Goal: Information Seeking & Learning: Learn about a topic

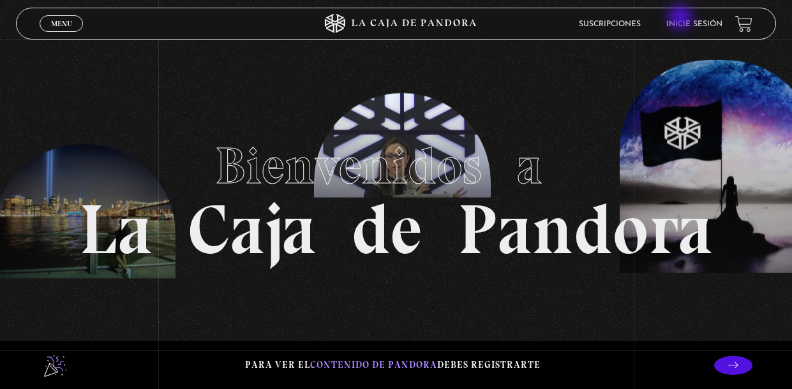
click at [682, 19] on li "Inicie sesión" at bounding box center [695, 24] width 56 height 20
click at [685, 22] on link "Inicie sesión" at bounding box center [695, 24] width 56 height 8
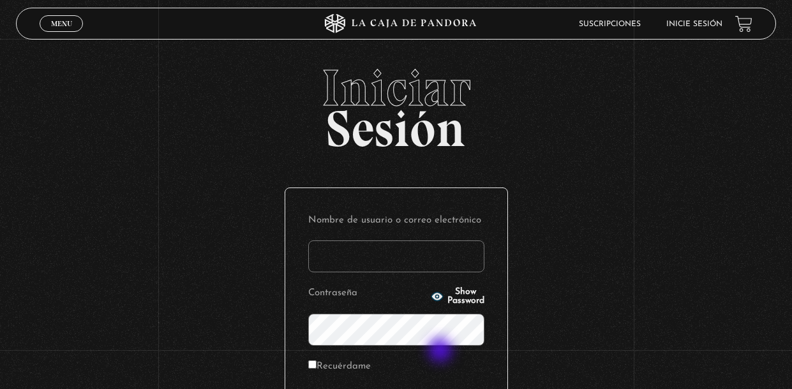
type input "jeca_91-02@hotmail.com"
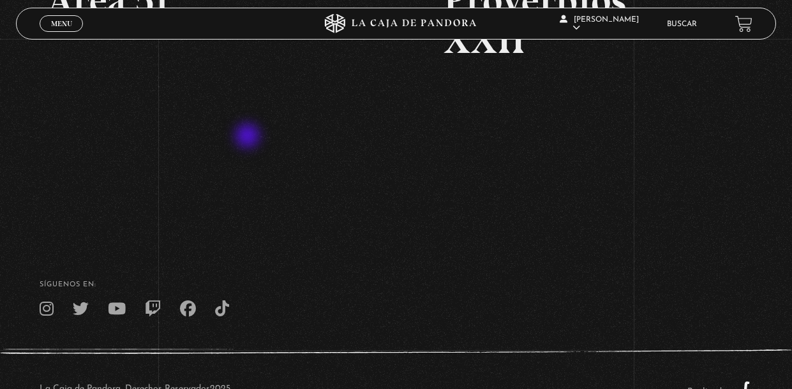
scroll to position [273, 0]
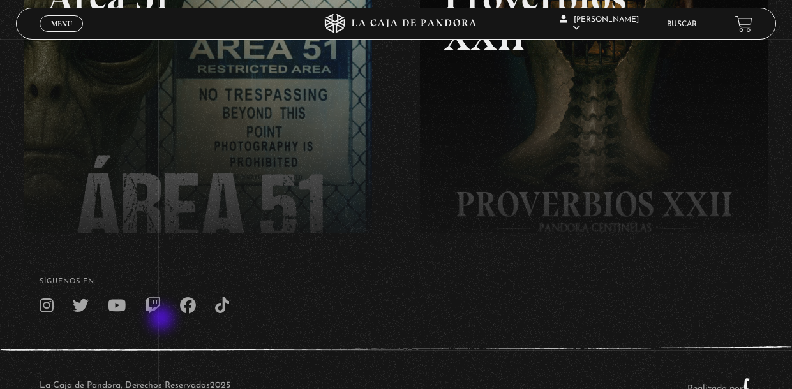
click at [161, 314] on icon at bounding box center [153, 306] width 16 height 16
click at [51, 20] on span "Menu" at bounding box center [61, 24] width 21 height 8
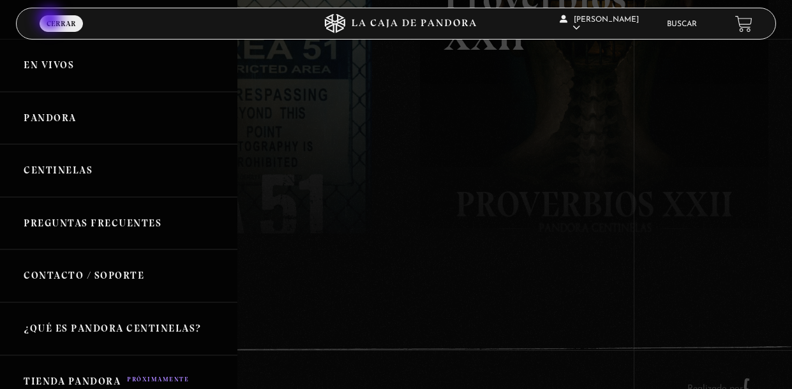
click at [51, 31] on span "Menu" at bounding box center [61, 35] width 22 height 9
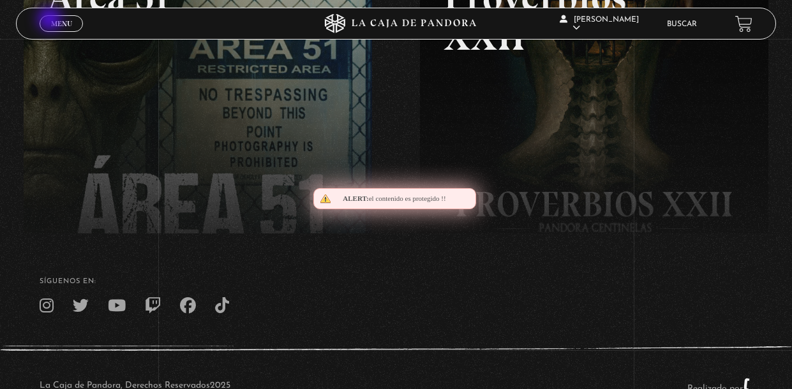
click at [51, 20] on span "Menu" at bounding box center [61, 24] width 21 height 8
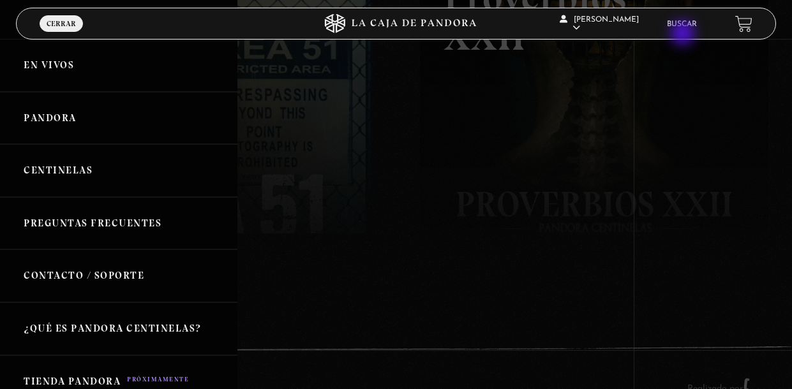
click at [684, 34] on div "Jessica Jimenez En vivos Pandora Centinelas Mi cuenta Salir Buscar" at bounding box center [634, 23] width 238 height 38
click at [669, 17] on li "Buscar" at bounding box center [682, 24] width 30 height 20
click at [669, 26] on link "Buscar" at bounding box center [682, 24] width 30 height 8
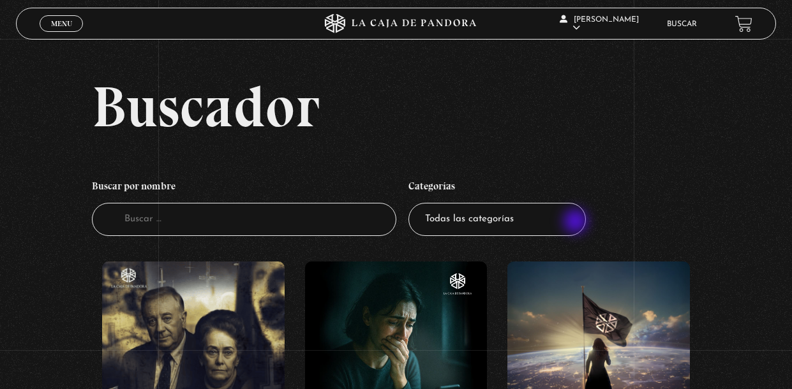
click at [577, 223] on select "Todas las categorías 11:11 Humanitario (1) Amo los [DATE] (2) Análisis de serie…" at bounding box center [498, 220] width 178 height 34
select select "pandora-bio"
click at [409, 209] on select "Todas las categorías 11:11 Humanitario (1) Amo los [DATE] (2) Análisis de serie…" at bounding box center [498, 220] width 178 height 34
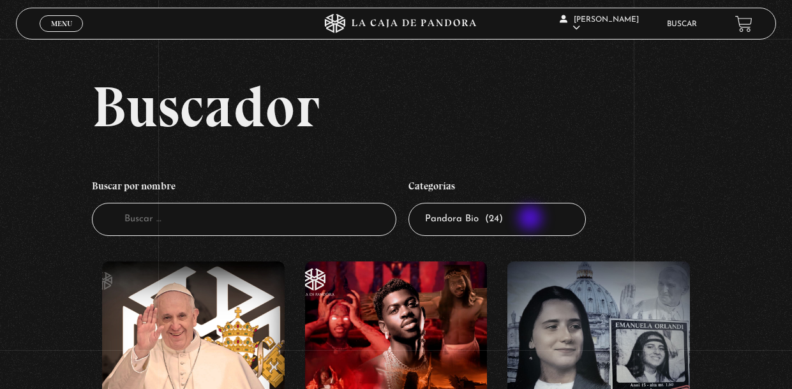
click at [532, 220] on select "Todas las categorías 11:11 Humanitario (1) Amo los Lunes (2) Análisis de series…" at bounding box center [498, 220] width 178 height 34
select select "mundo-espiritual"
click at [409, 209] on select "Todas las categorías 11:11 Humanitario (1) Amo los Lunes (2) Análisis de series…" at bounding box center [498, 220] width 178 height 34
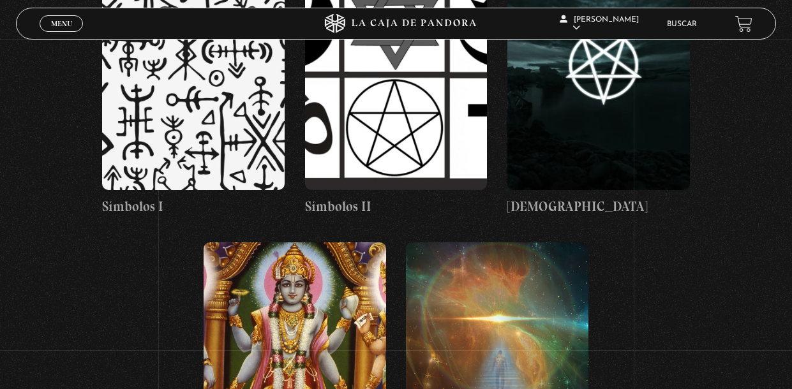
scroll to position [1730, 0]
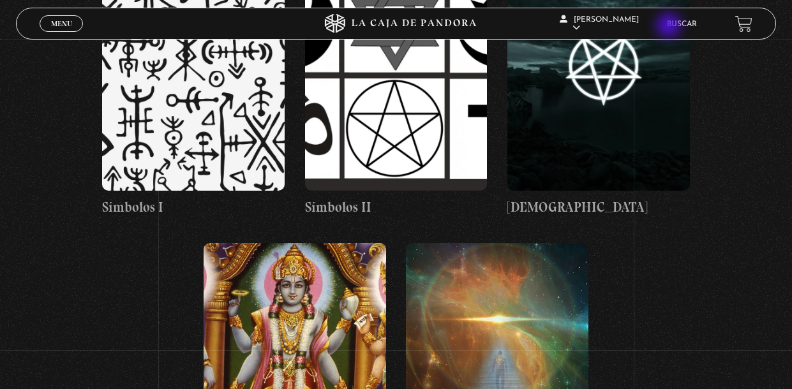
click at [670, 27] on link "Buscar" at bounding box center [682, 24] width 30 height 8
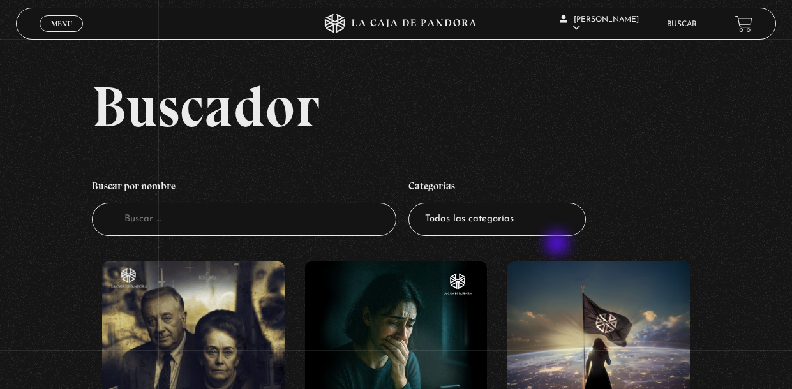
click at [559, 243] on li "Categorías Todas las categorías 11:11 Humanitario (1) Amo los Lunes (2) Análisi…" at bounding box center [498, 204] width 178 height 75
click at [556, 226] on select "Todas las categorías 11:11 Humanitario (1) Amo los Lunes (2) Análisis de series…" at bounding box center [498, 220] width 178 height 34
select select "centinelas"
click at [409, 209] on select "Todas las categorías 11:11 Humanitario (1) Amo los Lunes (2) Análisis de series…" at bounding box center [498, 220] width 178 height 34
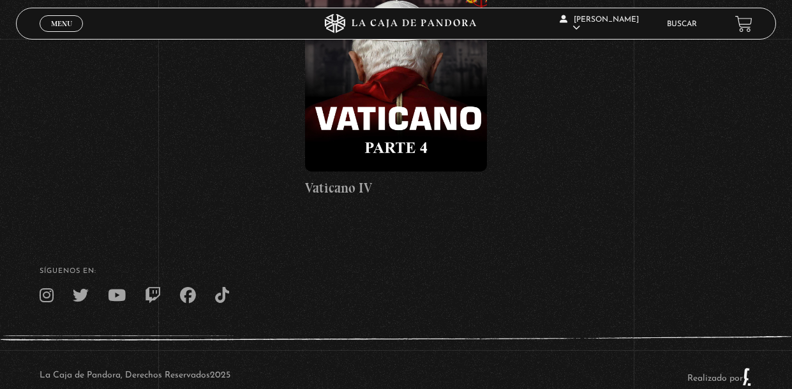
scroll to position [10770, 0]
click at [669, 17] on li "Buscar" at bounding box center [682, 24] width 30 height 20
click at [670, 24] on link "Buscar" at bounding box center [682, 24] width 30 height 8
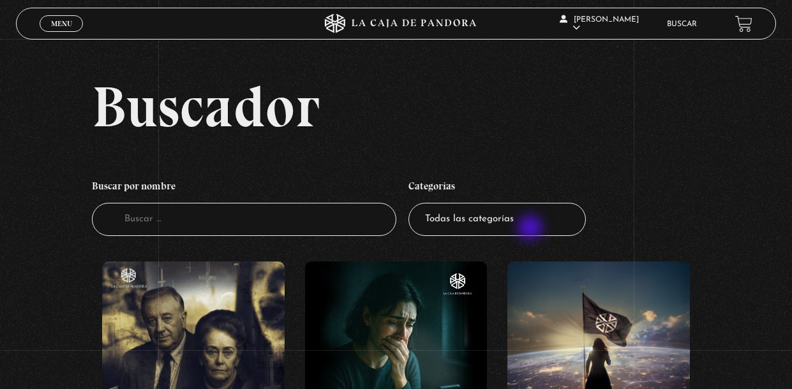
click at [532, 229] on select "Todas las categorías 11:11 Humanitario (1) Amo los Lunes (2) Análisis de series…" at bounding box center [498, 220] width 178 height 34
click at [128, 220] on input "Buscador" at bounding box center [244, 220] width 305 height 34
type input "mi 11"
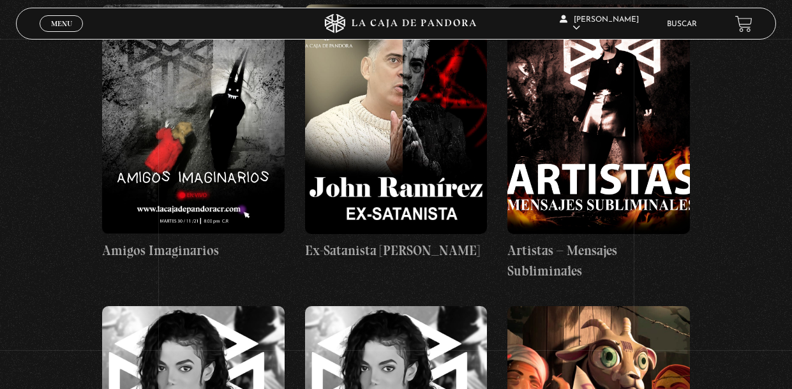
scroll to position [3234, 0]
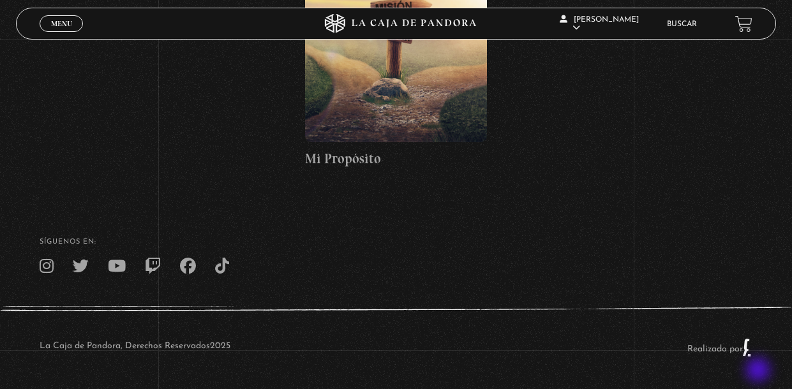
scroll to position [4139, 0]
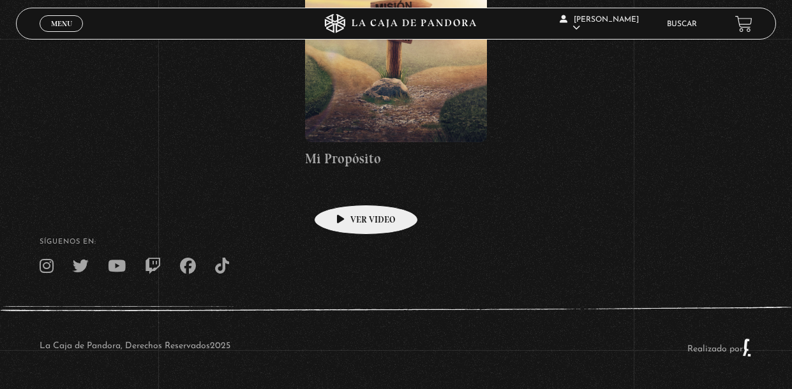
click at [346, 142] on figure at bounding box center [396, 28] width 183 height 230
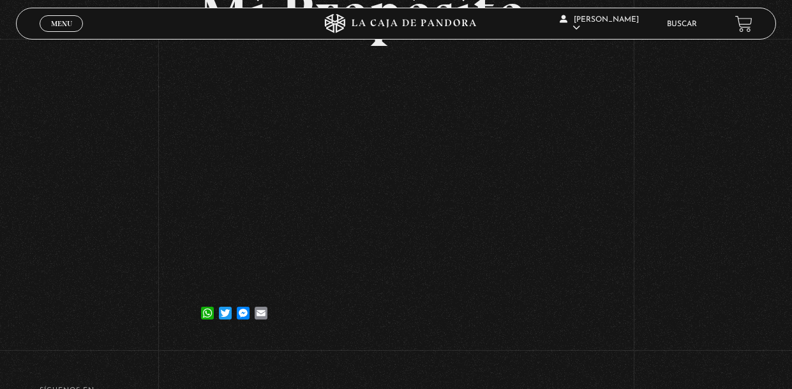
scroll to position [121, 0]
click at [375, 22] on icon at bounding box center [396, 23] width 238 height 19
